Goal: Feedback & Contribution: Leave review/rating

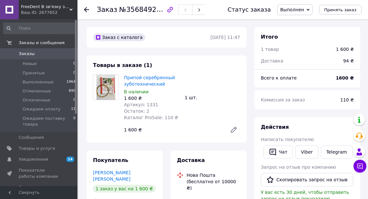
click at [27, 53] on span "Заказы" at bounding box center [27, 54] width 16 height 6
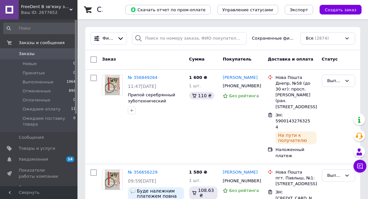
click at [31, 53] on span "Заказы" at bounding box center [27, 54] width 16 height 6
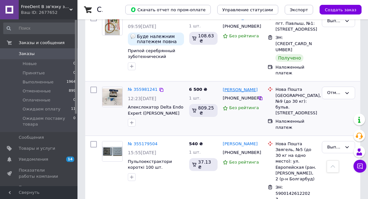
scroll to position [77, 0]
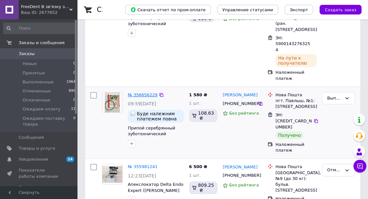
click at [139, 93] on link "№ 356656229" at bounding box center [143, 95] width 30 height 5
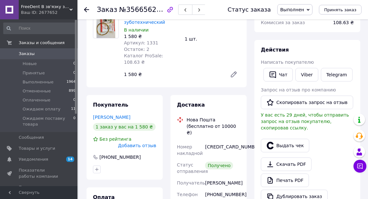
scroll to position [129, 0]
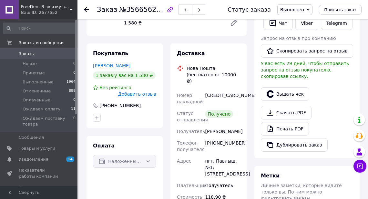
click at [217, 126] on div "[PERSON_NAME]" at bounding box center [223, 132] width 38 height 12
click at [216, 126] on div "[PERSON_NAME]" at bounding box center [223, 132] width 38 height 12
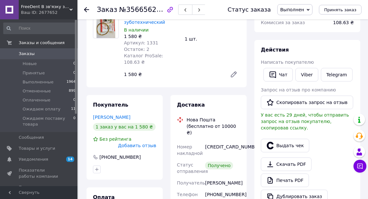
scroll to position [0, 0]
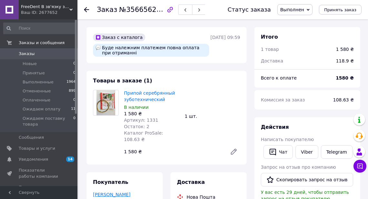
click at [120, 192] on link "[PERSON_NAME]" at bounding box center [111, 194] width 37 height 5
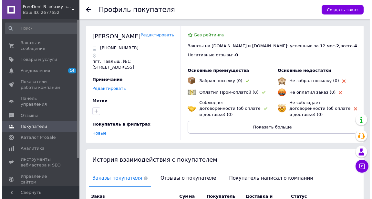
scroll to position [102, 0]
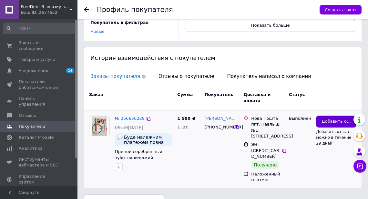
click at [334, 119] on span "Добавить отзыв" at bounding box center [335, 122] width 29 height 6
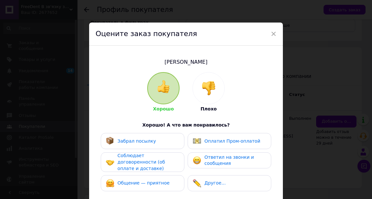
scroll to position [52, 0]
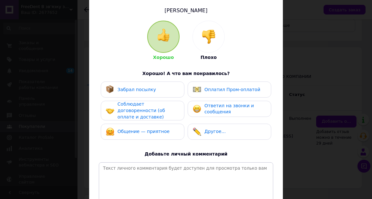
click at [133, 90] on span "Забрал посылку" at bounding box center [136, 89] width 38 height 5
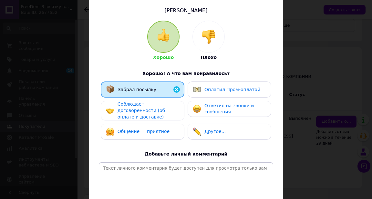
click at [240, 110] on div "Ответил на звонки и сообщения" at bounding box center [234, 109] width 61 height 13
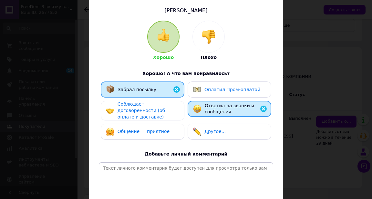
click at [158, 110] on span "Соблюдает договоренности (об оплате и доставке)" at bounding box center [140, 111] width 47 height 18
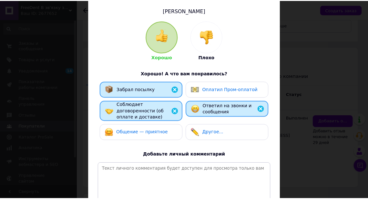
scroll to position [118, 0]
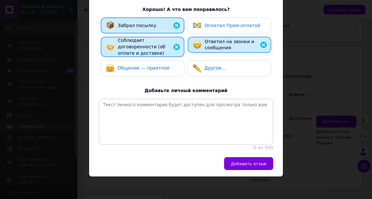
click at [260, 164] on span "Добавить отзыв" at bounding box center [249, 164] width 36 height 5
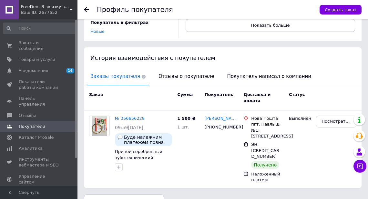
click at [24, 28] on input at bounding box center [39, 29] width 73 height 12
drag, startPoint x: 102, startPoint y: 17, endPoint x: 110, endPoint y: 21, distance: 9.1
click at [104, 18] on div "Профиль покупателя" at bounding box center [205, 9] width 216 height 19
click at [35, 44] on span "Заказы и сообщения" at bounding box center [39, 46] width 41 height 12
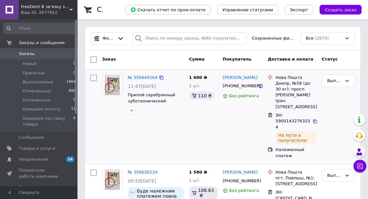
scroll to position [52, 0]
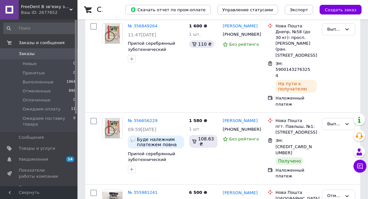
click at [25, 53] on span "Заказы" at bounding box center [27, 54] width 16 height 6
